Goal: Transaction & Acquisition: Purchase product/service

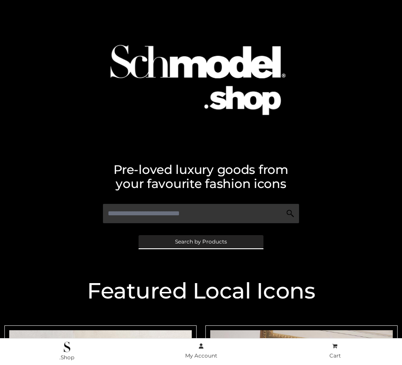
click at [201, 241] on span "Search by Products" at bounding box center [201, 241] width 52 height 5
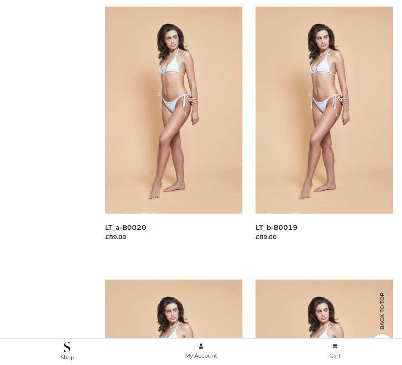
scroll to position [145, 0]
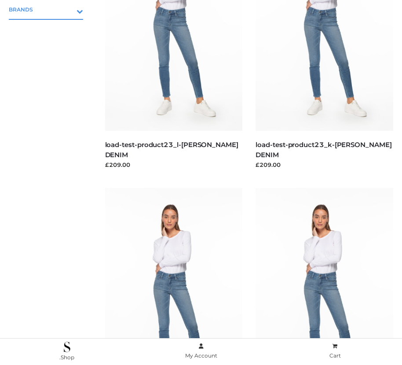
click at [67, 9] on icon "Toggle Submenu" at bounding box center [34, 11] width 99 height 10
click at [50, 47] on span "PARKERSMITH" at bounding box center [51, 47] width 66 height 10
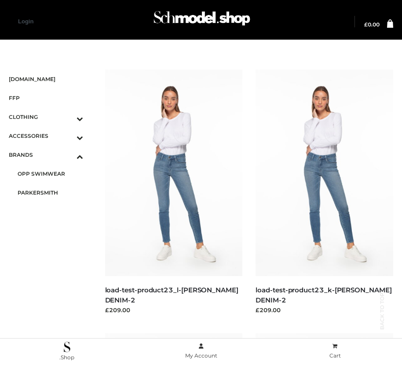
scroll to position [742, 0]
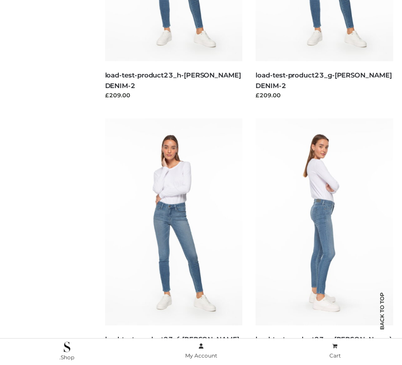
click at [324, 241] on img at bounding box center [325, 221] width 138 height 206
